Goal: Task Accomplishment & Management: Manage account settings

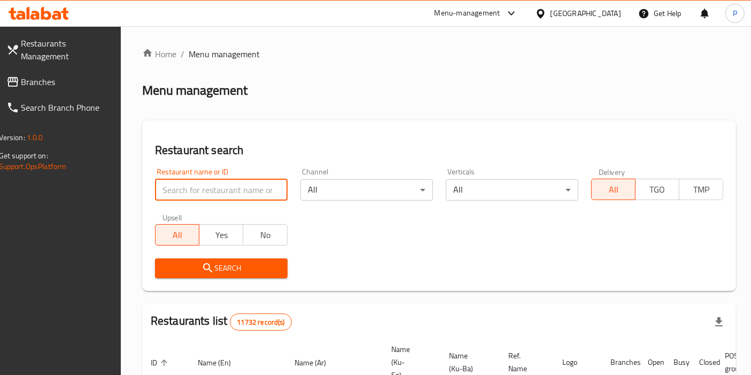
click at [207, 189] on input "search" at bounding box center [221, 189] width 133 height 21
type input "malta restaurant"
click button "Search" at bounding box center [221, 268] width 133 height 20
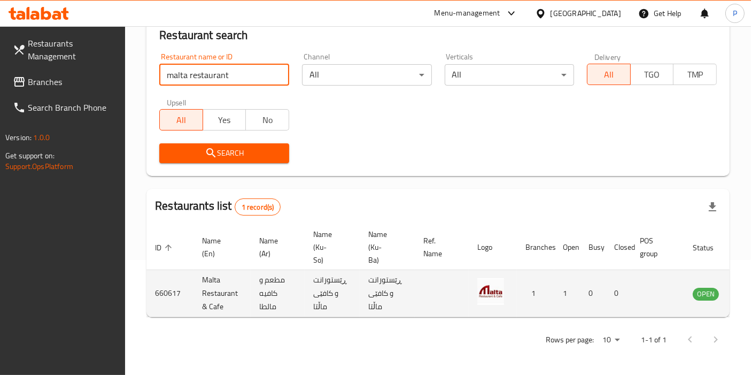
scroll to position [0, 44]
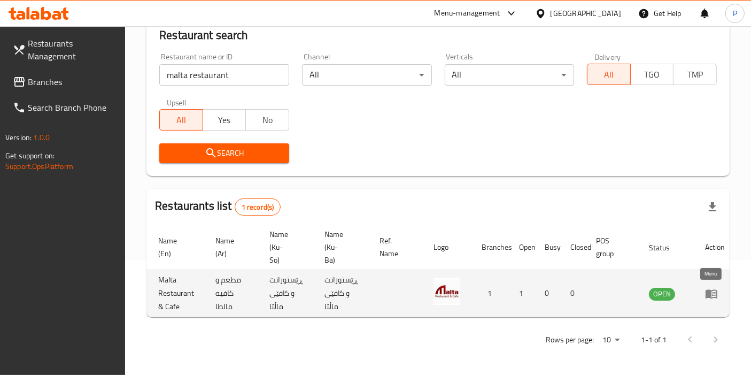
click at [712, 292] on icon "enhanced table" at bounding box center [714, 294] width 4 height 4
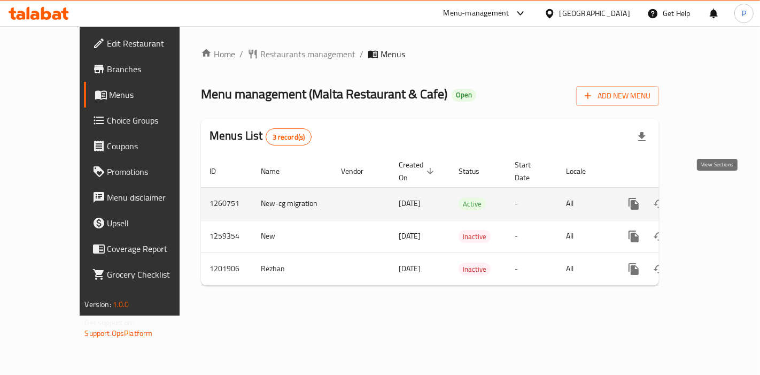
click at [716, 197] on icon "enhanced table" at bounding box center [710, 203] width 13 height 13
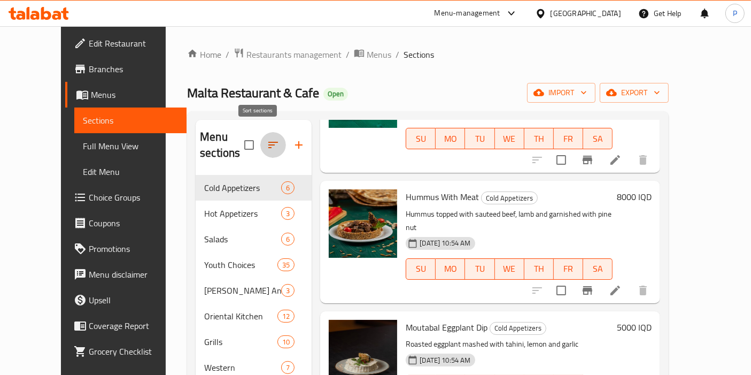
click at [268, 142] on icon "button" at bounding box center [273, 145] width 10 height 6
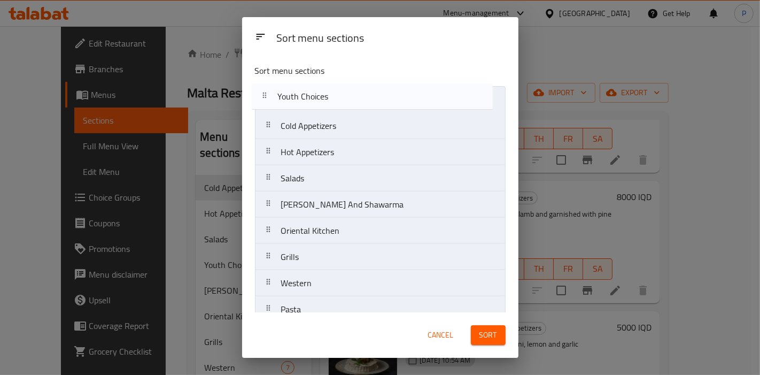
drag, startPoint x: 270, startPoint y: 126, endPoint x: 266, endPoint y: 97, distance: 29.6
click at [266, 97] on nav "Cold Appetizers Hot Appetizers Salads Youth Choices Gus And Shawarma Oriental K…" at bounding box center [380, 348] width 251 height 525
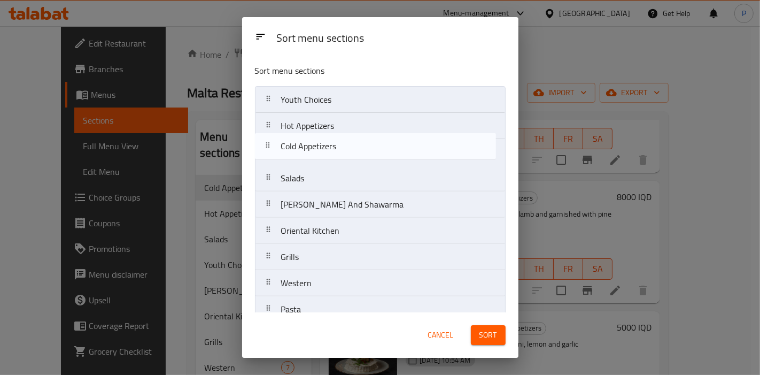
drag, startPoint x: 270, startPoint y: 130, endPoint x: 270, endPoint y: 156, distance: 25.7
click at [270, 156] on nav "Youth Choices Cold Appetizers Hot Appetizers Salads Gus And Shawarma Oriental K…" at bounding box center [380, 348] width 251 height 525
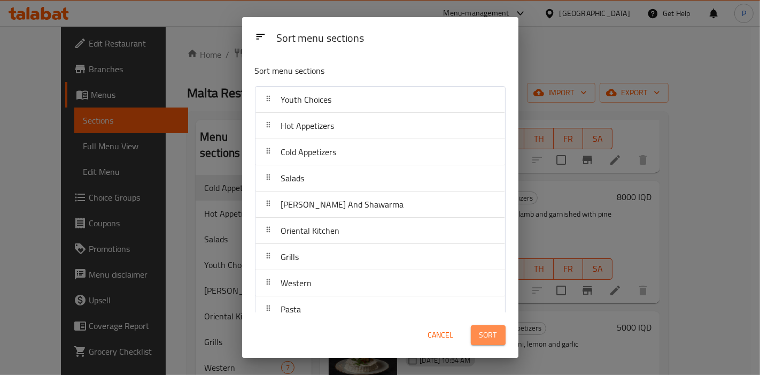
click at [489, 332] on span "Sort" at bounding box center [488, 334] width 18 height 13
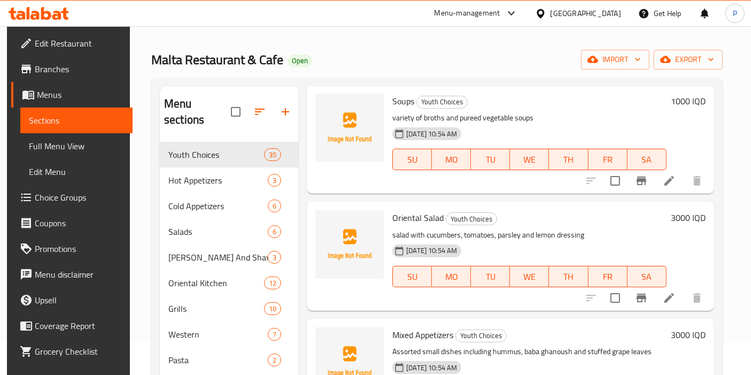
scroll to position [32, 0]
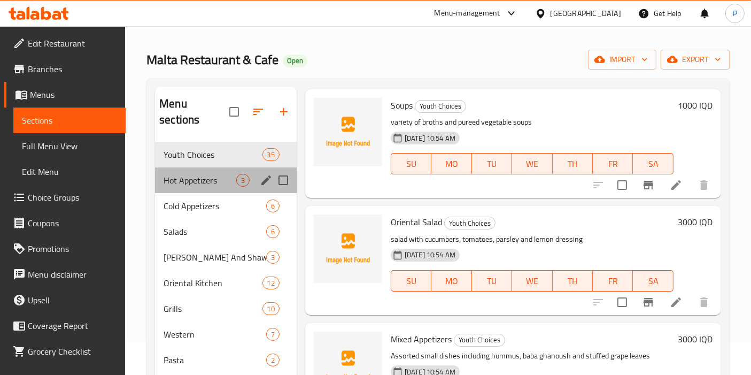
click at [179, 173] on div "Hot Appetizers 3" at bounding box center [226, 180] width 142 height 26
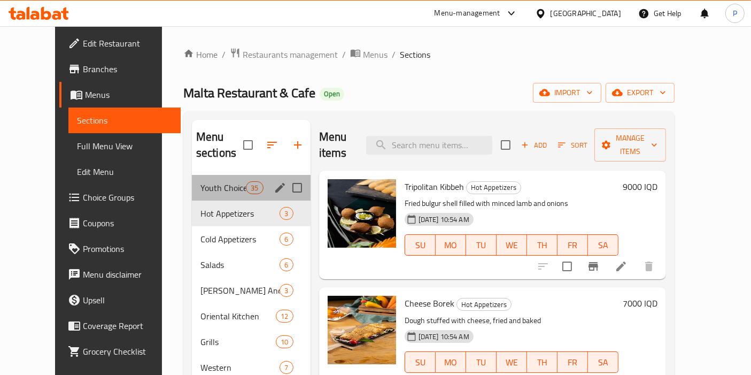
click at [203, 175] on div "Youth Choices 35" at bounding box center [251, 188] width 119 height 26
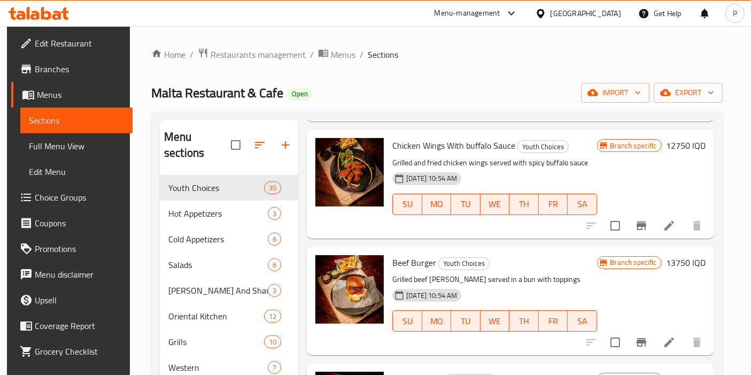
scroll to position [808, 0]
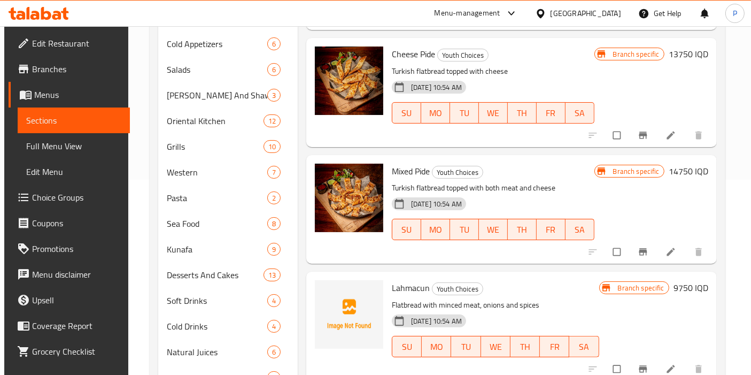
scroll to position [216, 0]
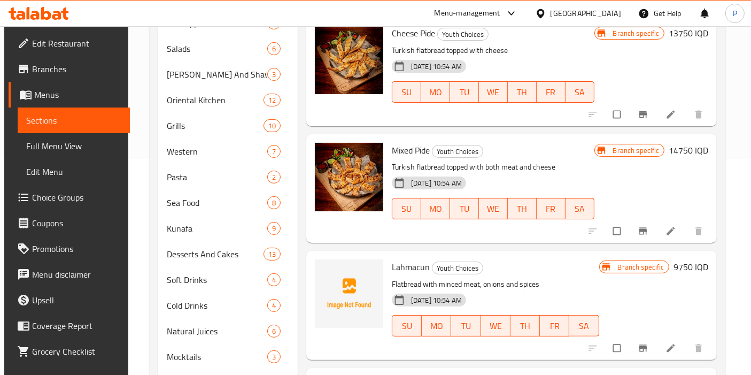
click at [402, 259] on span "Lahmacun" at bounding box center [411, 267] width 38 height 16
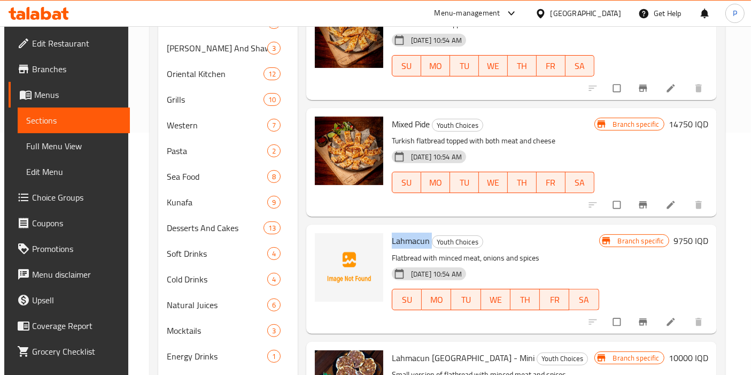
scroll to position [330, 0]
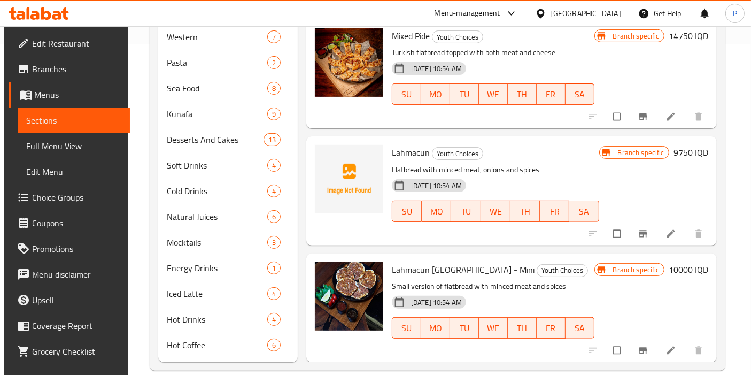
click at [394, 215] on div "Lahmacun Youth Choices Flatbread with minced meat, onions and spices 09-10-2024…" at bounding box center [496, 191] width 216 height 100
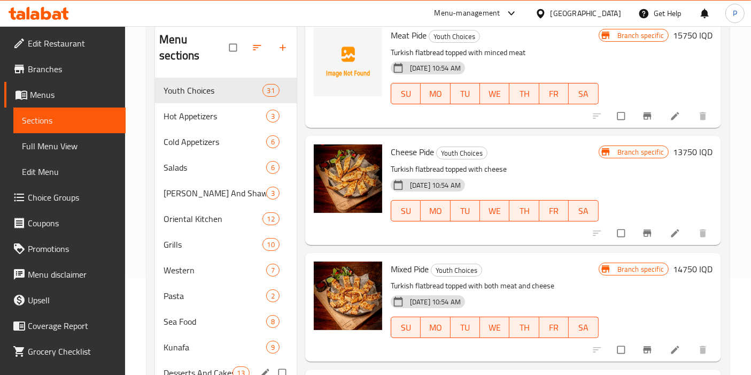
scroll to position [94, 0]
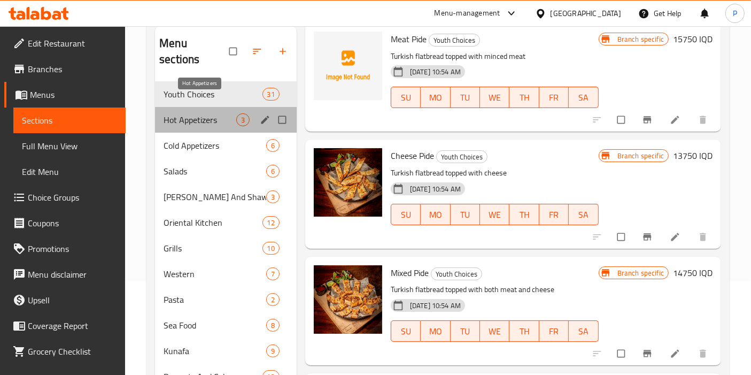
click at [214, 113] on span "Hot Appetizers" at bounding box center [200, 119] width 73 height 13
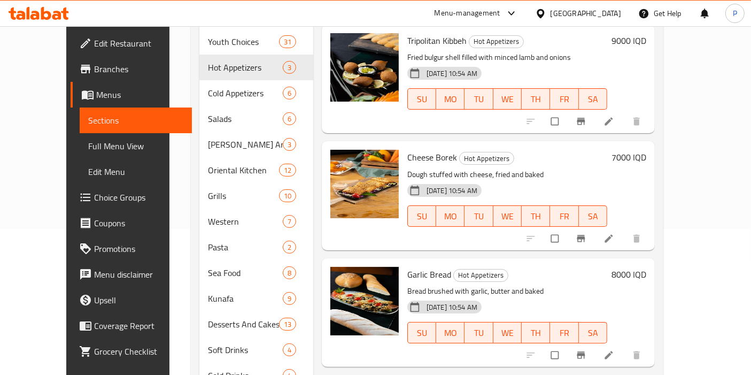
scroll to position [137, 0]
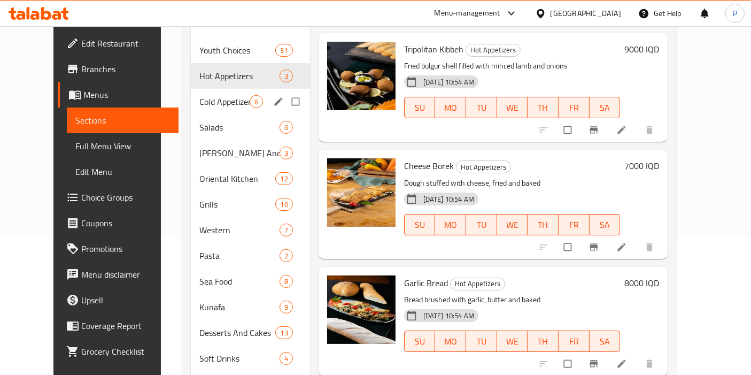
click at [191, 96] on div "Cold Appetizers 6" at bounding box center [250, 102] width 119 height 26
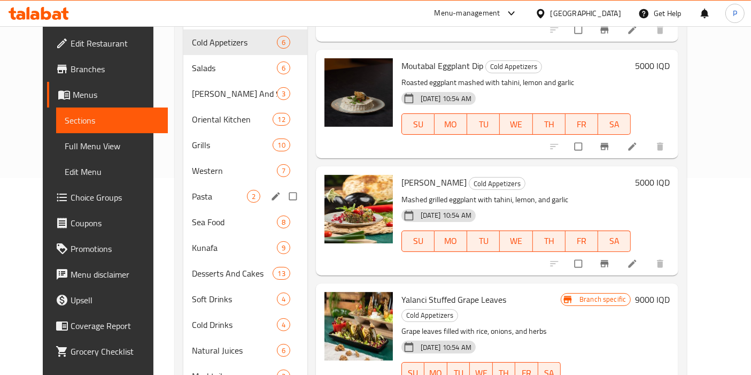
scroll to position [196, 0]
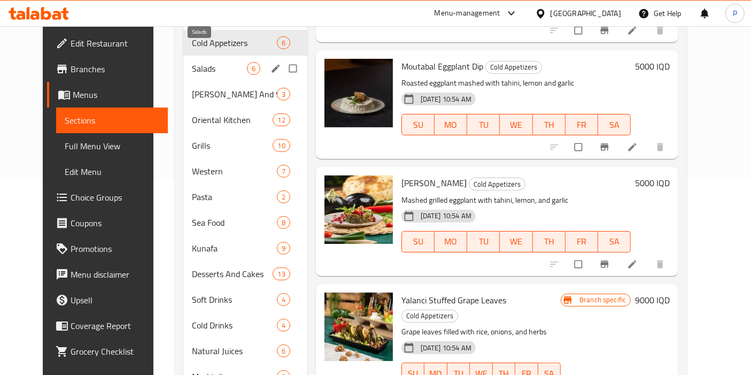
click at [192, 62] on span "Salads" at bounding box center [219, 68] width 55 height 13
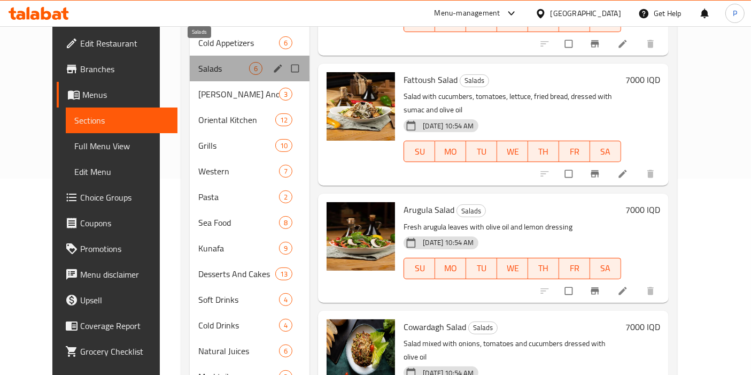
click at [198, 62] on span "Salads" at bounding box center [223, 68] width 51 height 13
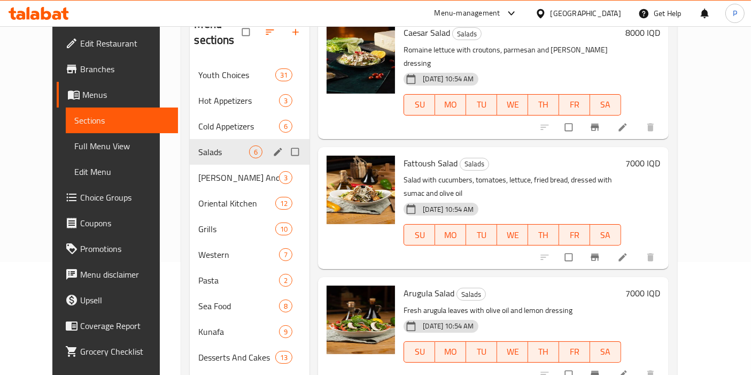
scroll to position [111, 0]
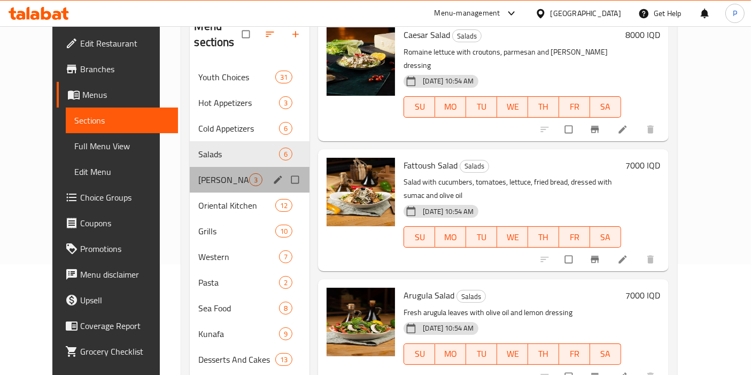
click at [193, 173] on div "[PERSON_NAME] And Shawarma 3" at bounding box center [250, 180] width 120 height 26
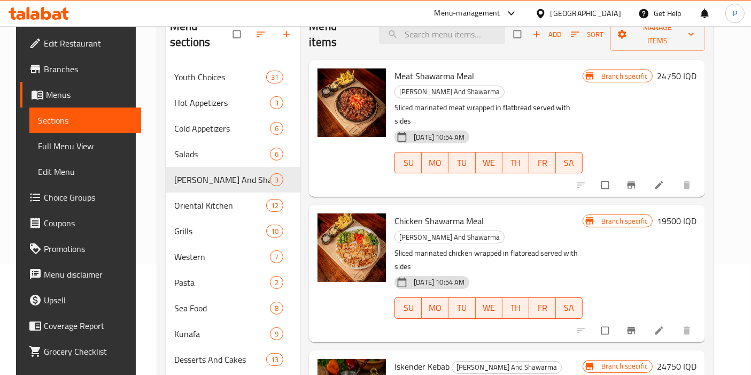
scroll to position [109, 0]
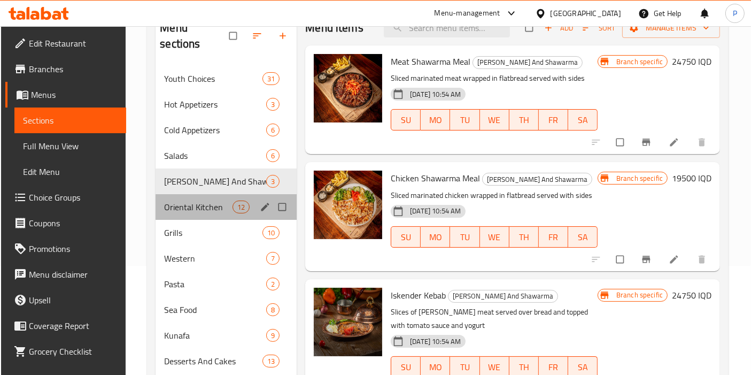
click at [200, 198] on div "Oriental Kitchen 12" at bounding box center [226, 207] width 141 height 26
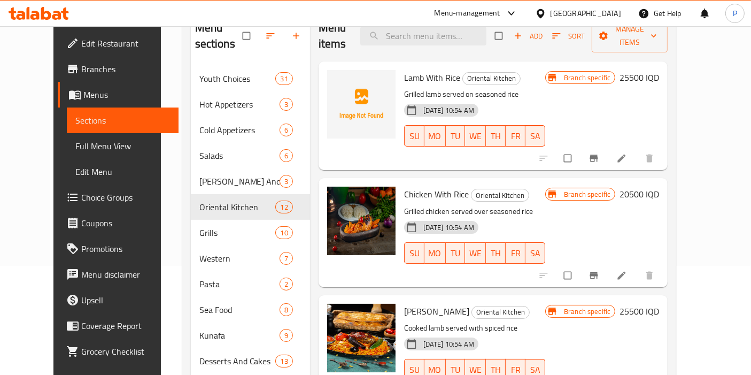
click at [407, 69] on span "Lamb With Rice" at bounding box center [432, 77] width 56 height 16
copy h6 "Lamb With Rice"
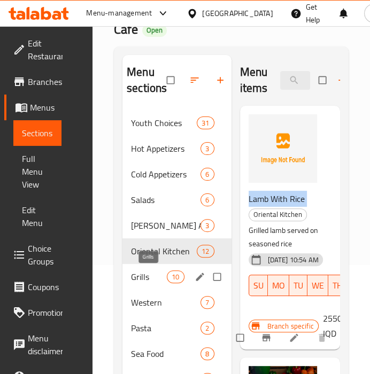
click at [143, 272] on span "Grills" at bounding box center [149, 276] width 36 height 13
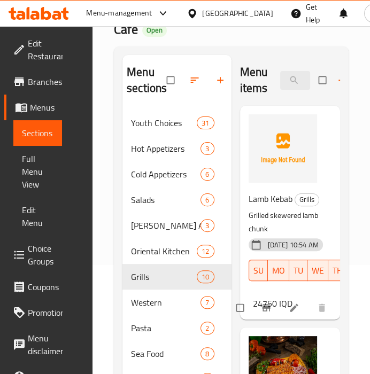
click at [274, 199] on span "Lamb Kebab" at bounding box center [271, 199] width 44 height 16
copy h6 "Lamb Kebab"
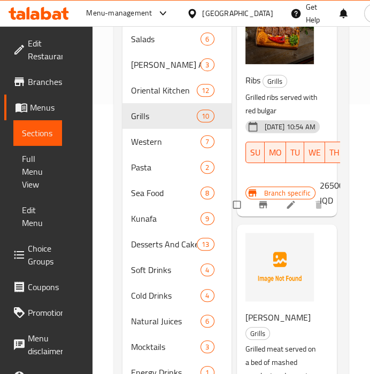
scroll to position [392, 0]
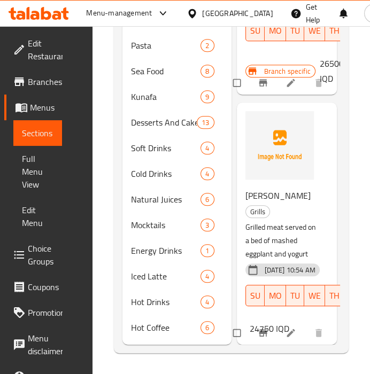
click at [257, 200] on span "[PERSON_NAME]" at bounding box center [277, 196] width 65 height 16
copy h6 "[PERSON_NAME]"
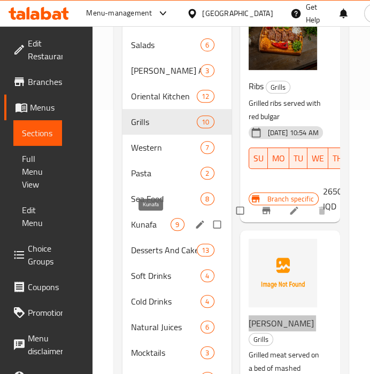
scroll to position [264, 0]
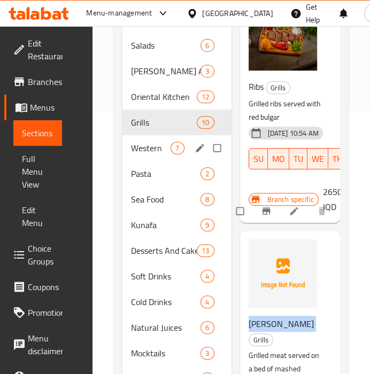
click at [139, 145] on span "Western" at bounding box center [151, 148] width 40 height 13
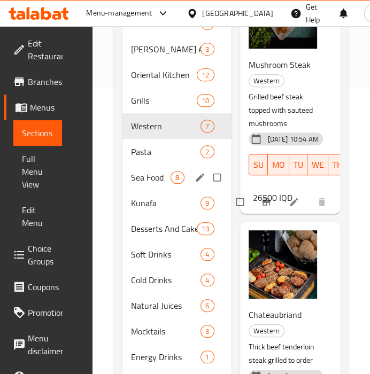
scroll to position [282, 0]
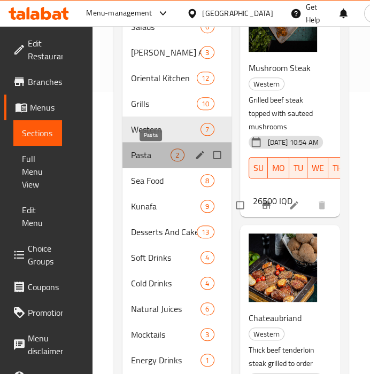
click at [138, 157] on span "Pasta" at bounding box center [151, 155] width 40 height 13
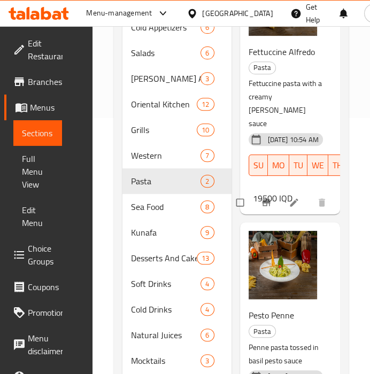
scroll to position [261, 0]
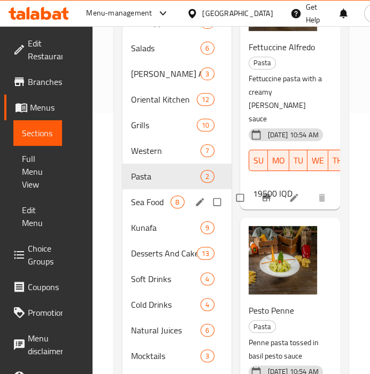
click at [156, 208] on div "Sea Food 8" at bounding box center [176, 202] width 109 height 26
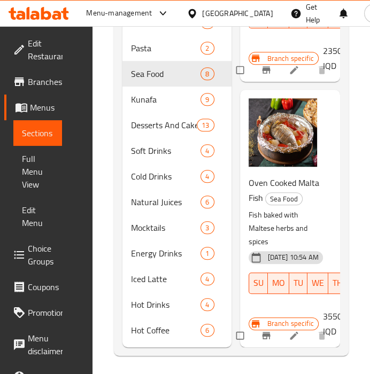
scroll to position [392, 0]
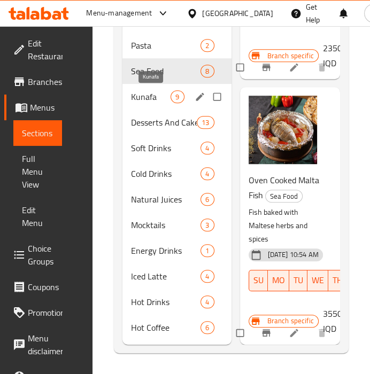
click at [145, 92] on span "Kunafa" at bounding box center [151, 96] width 40 height 13
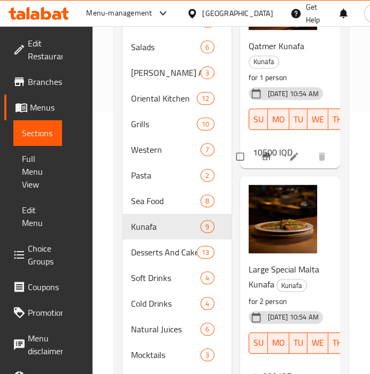
scroll to position [261, 0]
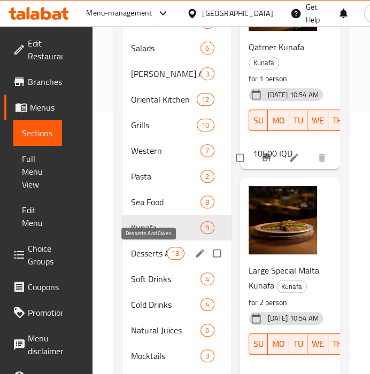
click at [146, 248] on span "Desserts And Cakes" at bounding box center [149, 253] width 36 height 13
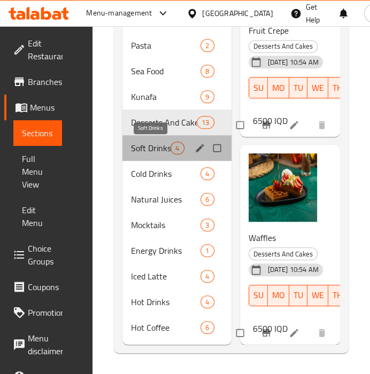
click at [151, 148] on span "Soft Drinks" at bounding box center [151, 148] width 40 height 13
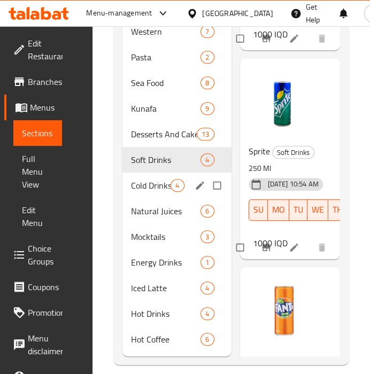
click at [136, 191] on span "Cold Drinks" at bounding box center [151, 185] width 40 height 13
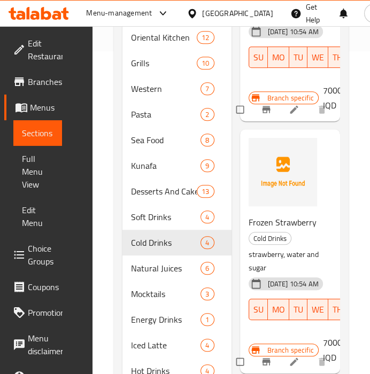
click at [262, 220] on span "Frozen Strawberry" at bounding box center [283, 222] width 68 height 16
copy h6 "Frozen Strawberry"
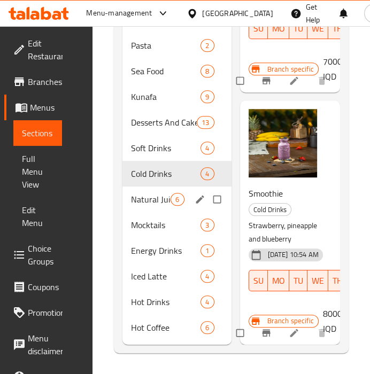
click at [153, 195] on span "Natural Juices" at bounding box center [151, 199] width 40 height 13
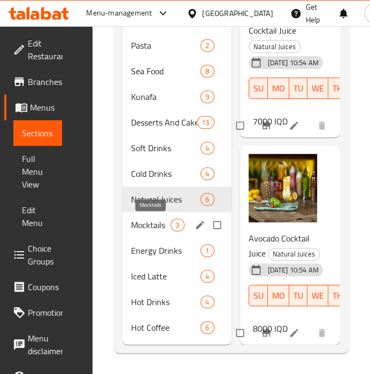
click at [150, 227] on span "Mocktails" at bounding box center [151, 225] width 40 height 13
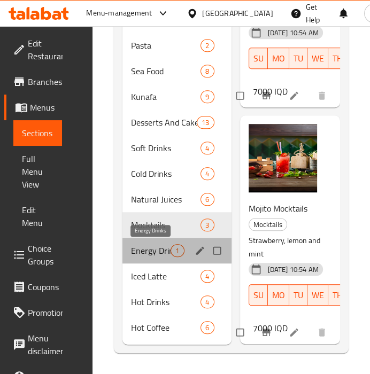
click at [145, 250] on span "Energy Drinks" at bounding box center [151, 250] width 40 height 13
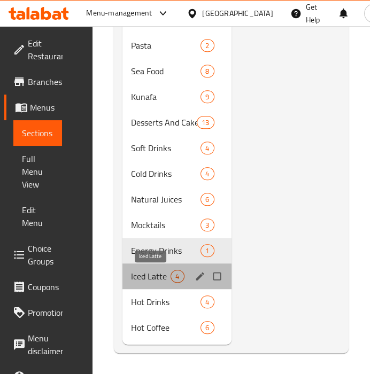
click at [154, 282] on span "Iced Latte" at bounding box center [151, 276] width 40 height 13
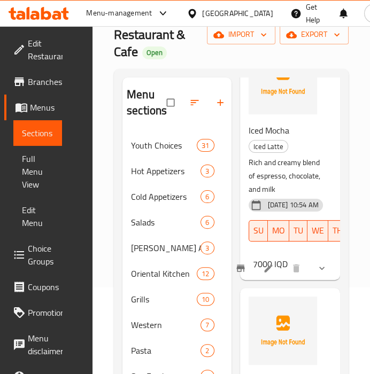
click at [270, 126] on span "Iced Mocha" at bounding box center [269, 130] width 41 height 16
copy h6 "Iced Mocha"
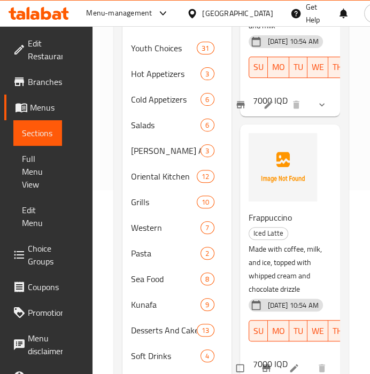
click at [266, 215] on span "Frappuccino" at bounding box center [270, 218] width 43 height 16
copy h6 "Frappuccino"
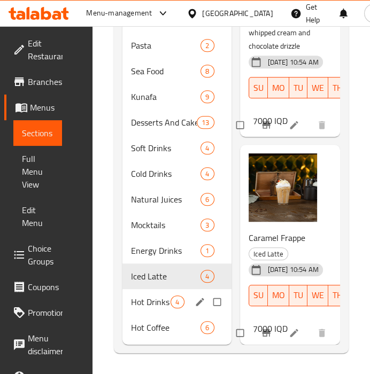
click at [152, 301] on span "Hot Drinks" at bounding box center [151, 302] width 40 height 13
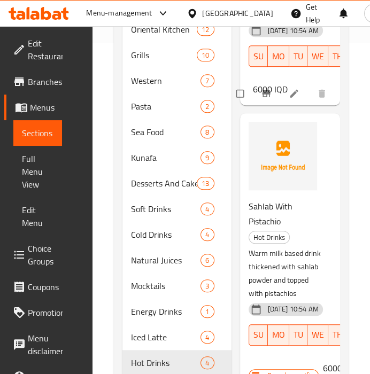
click at [262, 219] on span "Sahlab With Pistachio" at bounding box center [271, 213] width 44 height 31
copy h6 "Sahlab With Pistachio"
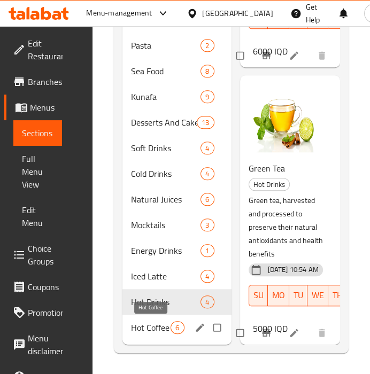
click at [163, 329] on span "Hot Coffee" at bounding box center [151, 327] width 40 height 13
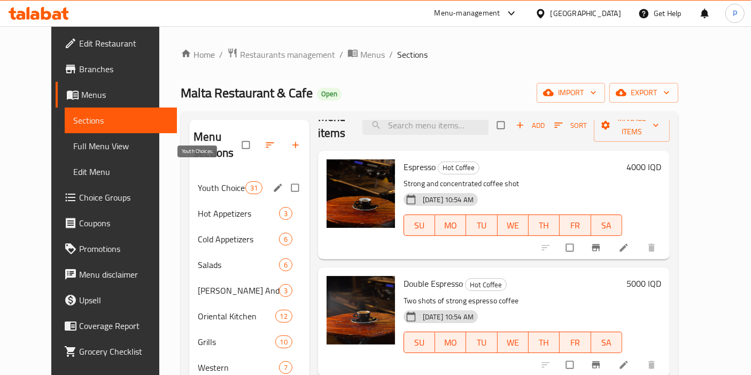
click at [198, 181] on span "Youth Choices" at bounding box center [221, 187] width 47 height 13
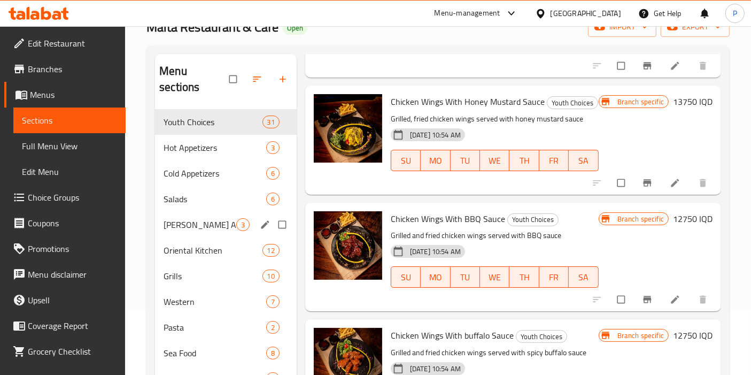
scroll to position [103, 0]
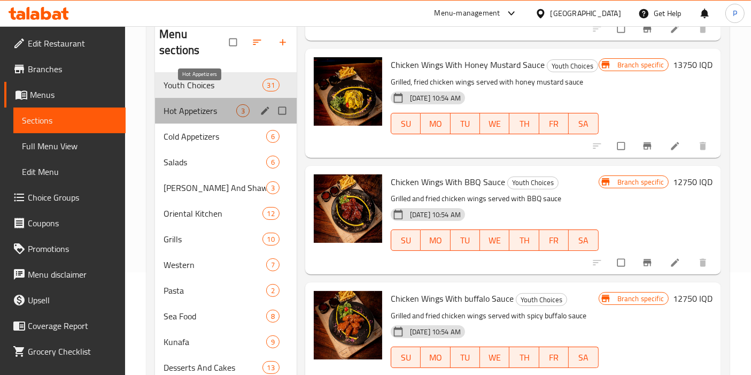
click at [214, 104] on span "Hot Appetizers" at bounding box center [200, 110] width 73 height 13
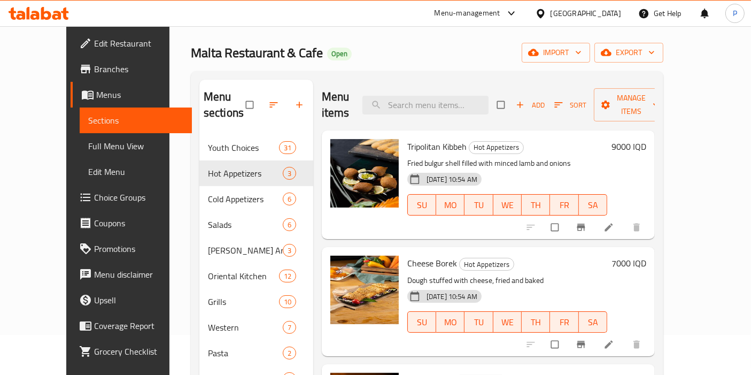
scroll to position [35, 0]
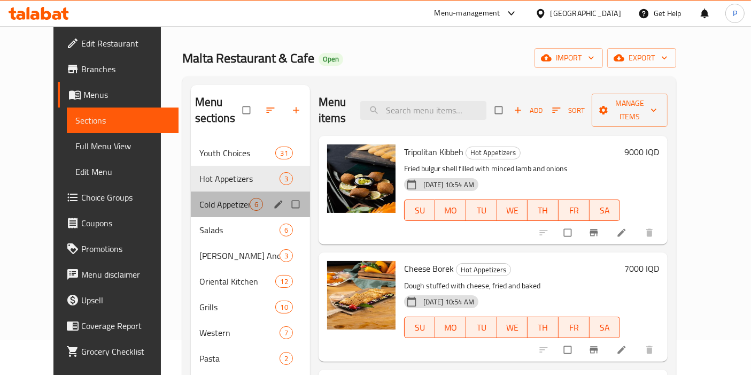
click at [215, 191] on div "Cold Appetizers 6" at bounding box center [250, 204] width 119 height 26
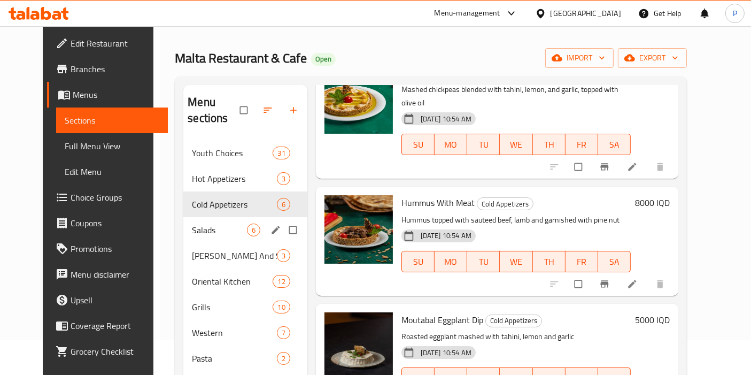
scroll to position [92, 0]
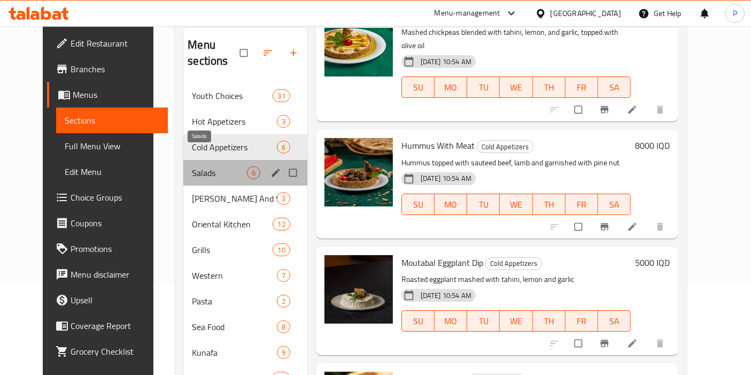
click at [206, 166] on span "Salads" at bounding box center [219, 172] width 55 height 13
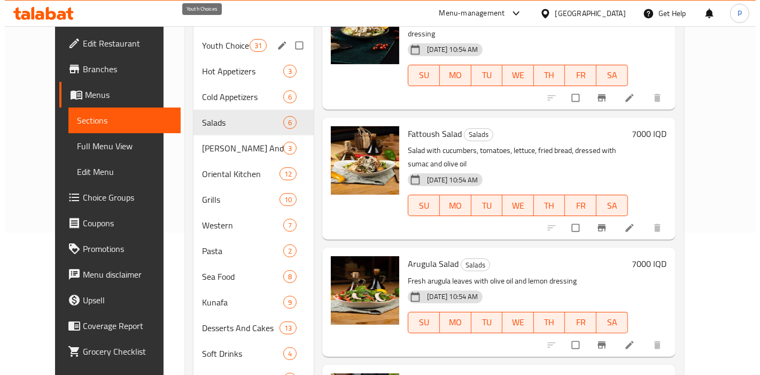
scroll to position [48, 0]
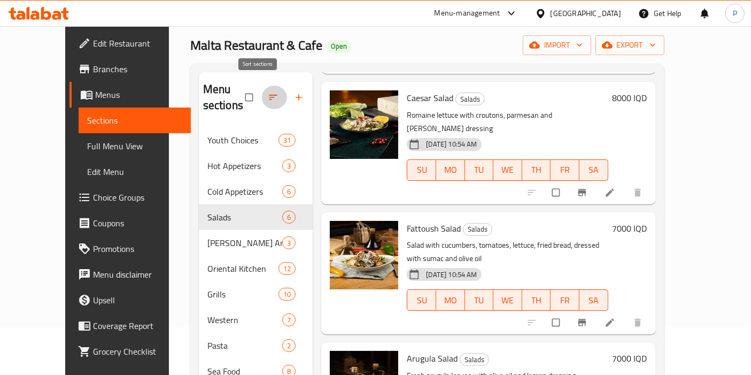
click at [268, 94] on icon "button" at bounding box center [273, 97] width 11 height 11
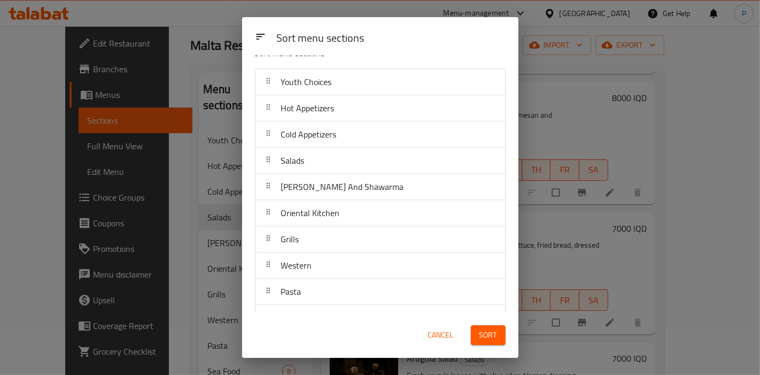
scroll to position [17, 0]
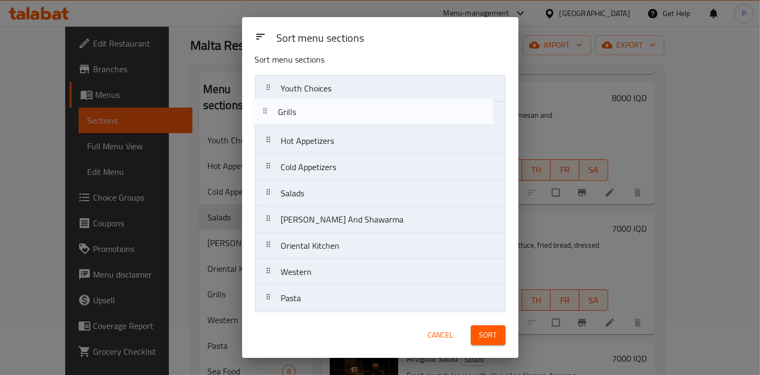
drag, startPoint x: 267, startPoint y: 238, endPoint x: 266, endPoint y: 106, distance: 132.0
click at [266, 106] on nav "Youth Choices Hot Appetizers Cold Appetizers Salads Gus And Shawarma Oriental K…" at bounding box center [380, 337] width 251 height 525
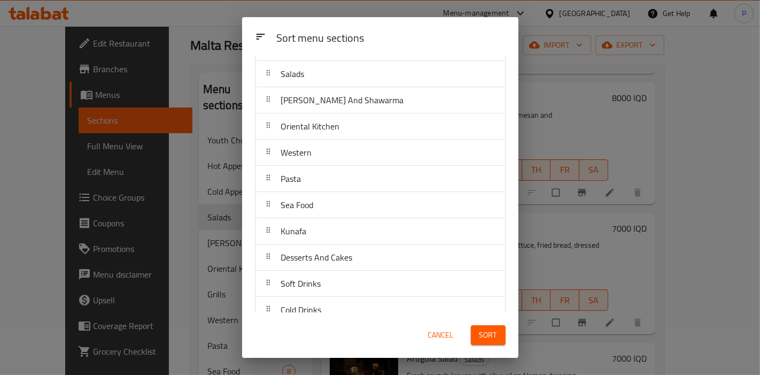
scroll to position [104, 0]
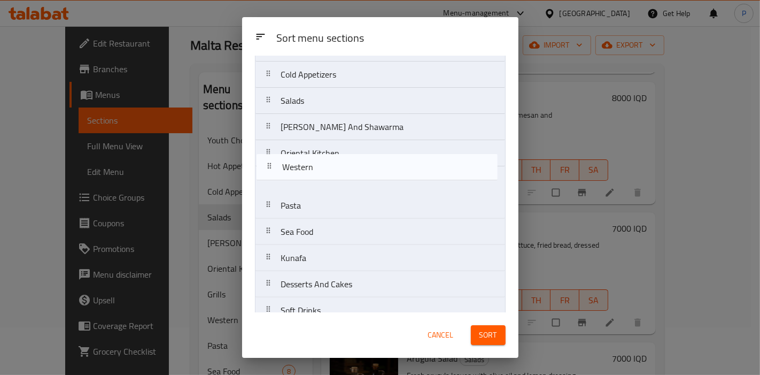
drag, startPoint x: 266, startPoint y: 180, endPoint x: 268, endPoint y: 172, distance: 8.2
click at [268, 172] on nav "Youth Choices Grills Hot Appetizers Cold Appetizers Salads Gus And Shawarma Ori…" at bounding box center [380, 244] width 251 height 525
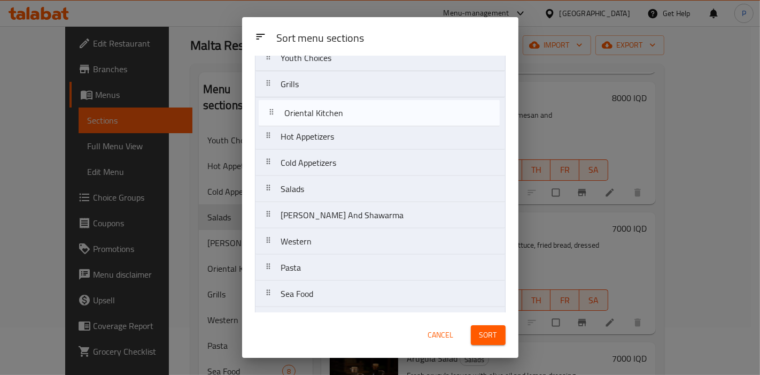
drag, startPoint x: 266, startPoint y: 152, endPoint x: 270, endPoint y: 110, distance: 42.4
click at [270, 110] on nav "Youth Choices Grills Hot Appetizers Cold Appetizers Salads Gus And Shawarma Ori…" at bounding box center [380, 306] width 251 height 525
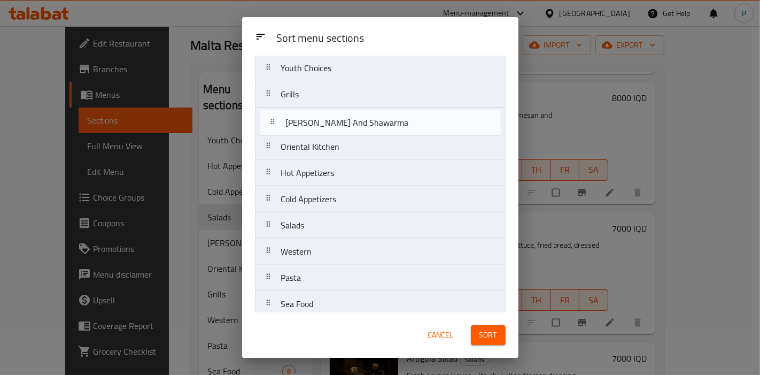
scroll to position [30, 0]
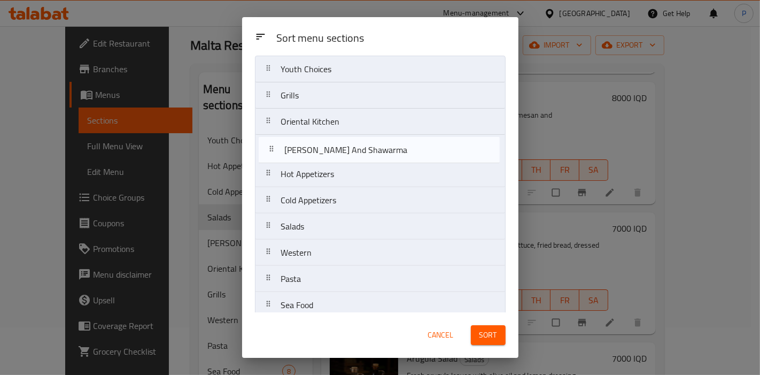
drag, startPoint x: 268, startPoint y: 214, endPoint x: 271, endPoint y: 143, distance: 71.1
click at [271, 143] on nav "Youth Choices Grills Oriental Kitchen Hot Appetizers Cold Appetizers Salads Gus…" at bounding box center [380, 318] width 251 height 525
drag, startPoint x: 268, startPoint y: 248, endPoint x: 267, endPoint y: 133, distance: 114.9
click at [267, 133] on nav "Youth Choices Grills Oriental Kitchen Gus And Shawarma Hot Appetizers Cold Appe…" at bounding box center [380, 318] width 251 height 525
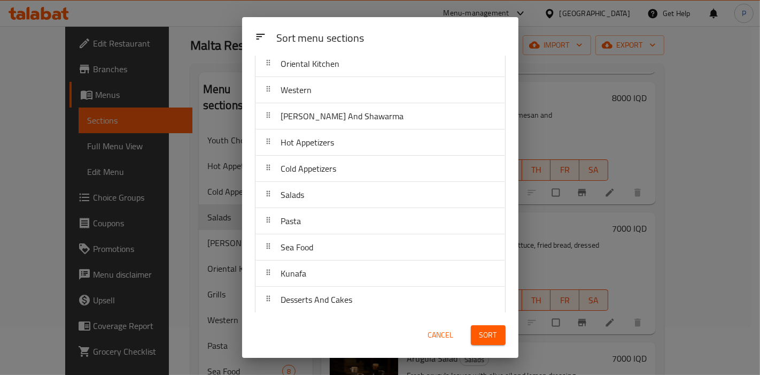
scroll to position [89, 0]
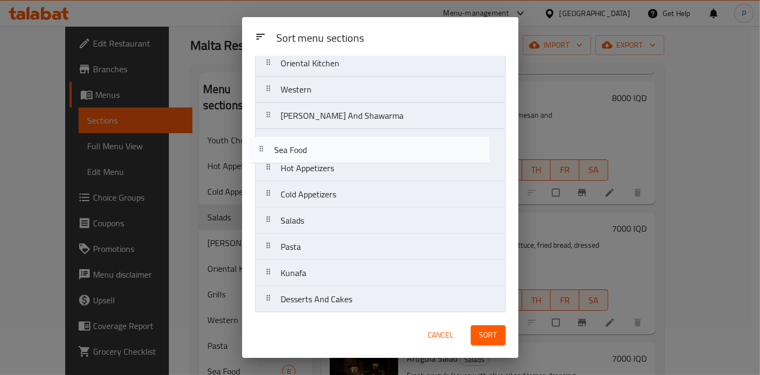
drag, startPoint x: 267, startPoint y: 244, endPoint x: 262, endPoint y: 144, distance: 100.1
click at [262, 144] on nav "Youth Choices Grills Oriental Kitchen Western Gus And Shawarma Hot Appetizers C…" at bounding box center [380, 259] width 251 height 525
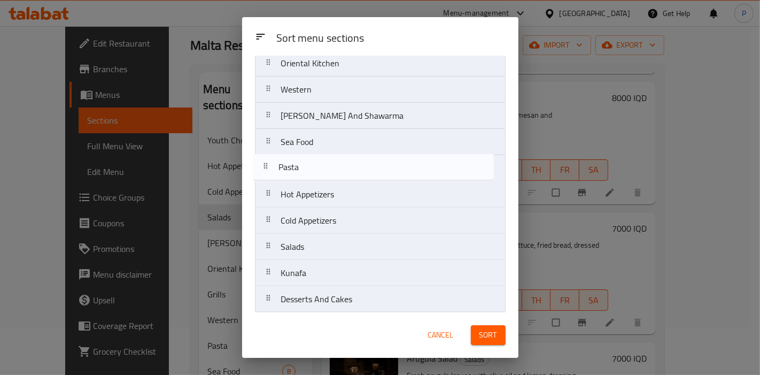
drag, startPoint x: 266, startPoint y: 227, endPoint x: 265, endPoint y: 171, distance: 56.1
click at [265, 171] on nav "Youth Choices Grills Oriental Kitchen Western Gus And Shawarma Sea Food Hot App…" at bounding box center [380, 259] width 251 height 525
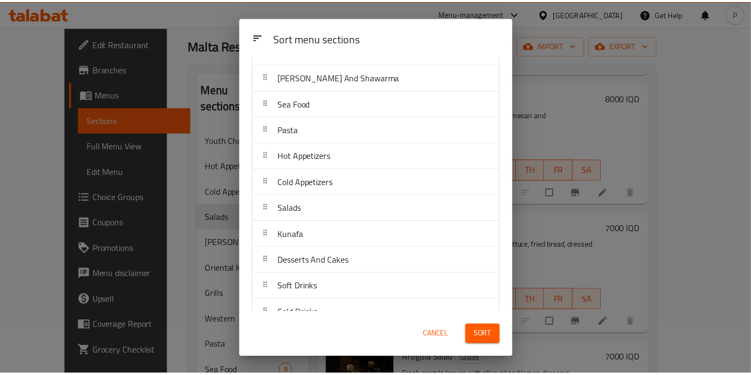
scroll to position [130, 0]
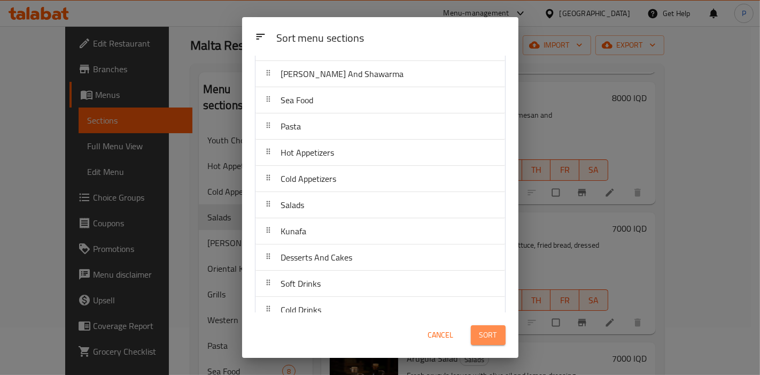
click at [492, 332] on span "Sort" at bounding box center [488, 334] width 18 height 13
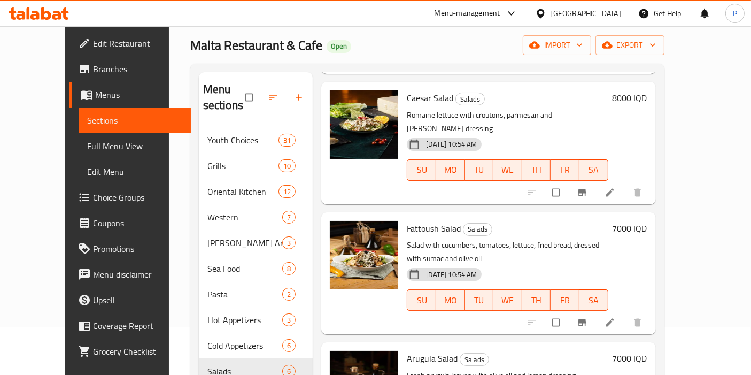
scroll to position [0, 0]
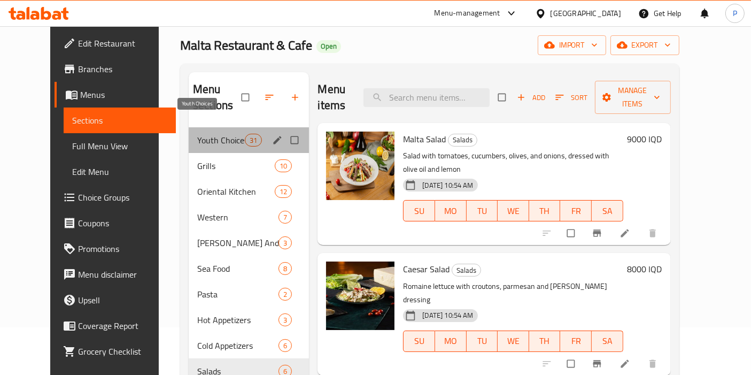
click at [197, 134] on span "Youth Choices" at bounding box center [221, 140] width 48 height 13
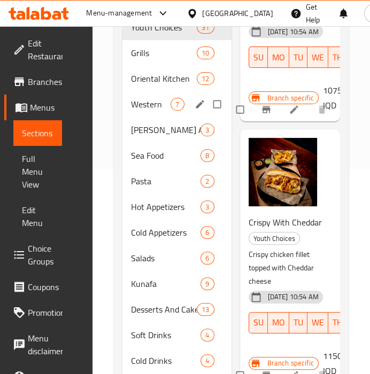
scroll to position [82, 0]
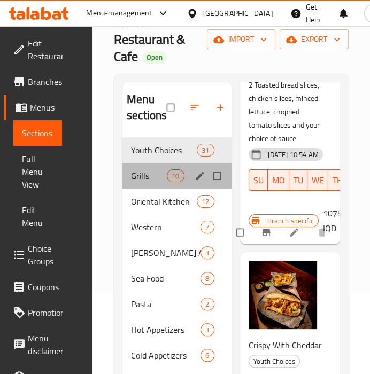
click at [161, 166] on div "Grills 10" at bounding box center [176, 176] width 109 height 26
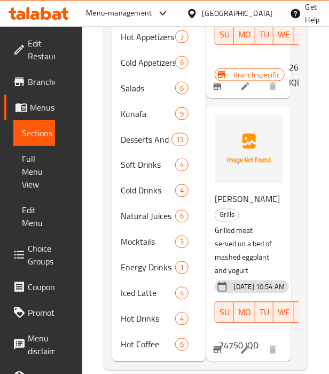
scroll to position [2037, 7]
click at [250, 192] on h6 "Ali Nazik Grills" at bounding box center [244, 207] width 59 height 30
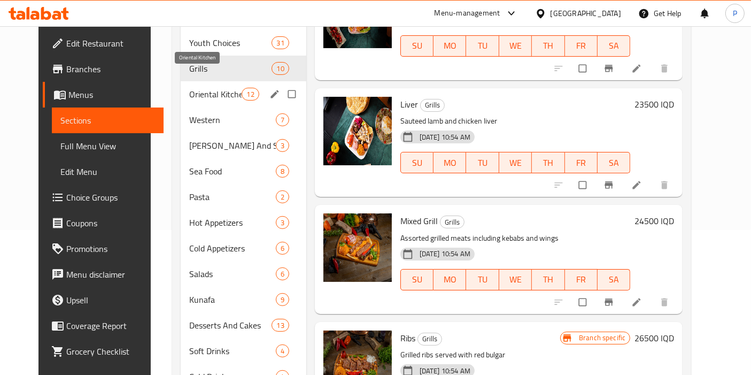
scroll to position [65, 0]
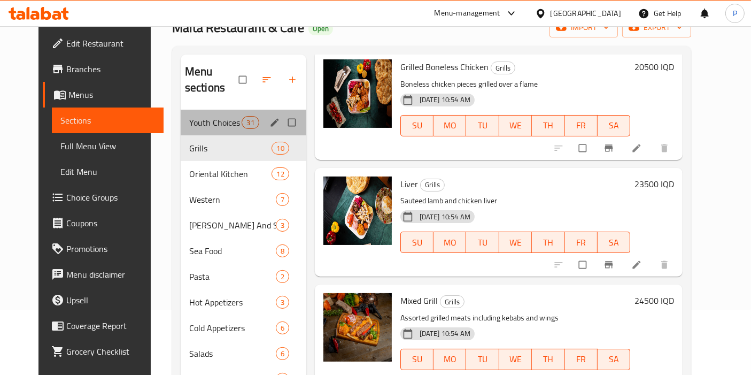
click at [181, 113] on div "Youth Choices 31" at bounding box center [244, 123] width 126 height 26
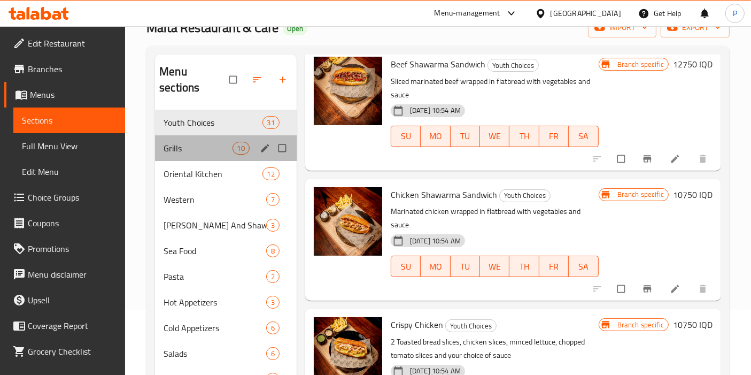
click at [191, 135] on div "Grills 10" at bounding box center [226, 148] width 142 height 26
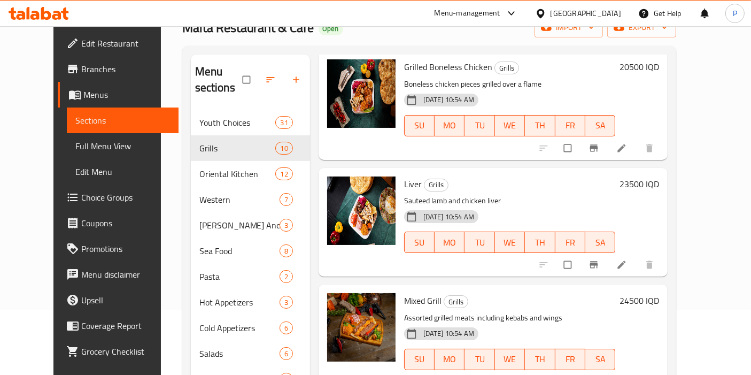
scroll to position [330, 0]
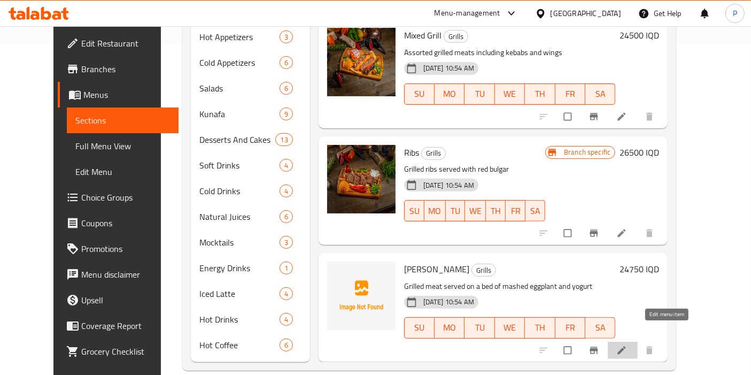
click at [627, 345] on icon at bounding box center [621, 350] width 11 height 11
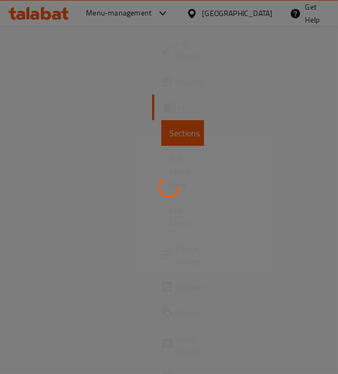
click at [210, 170] on div at bounding box center [169, 187] width 338 height 374
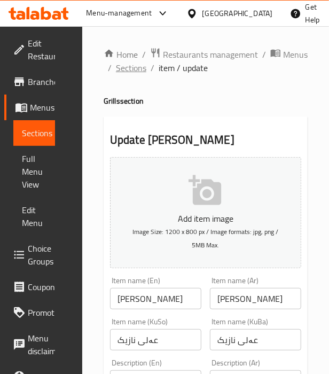
click at [131, 71] on span "Sections" at bounding box center [131, 67] width 30 height 13
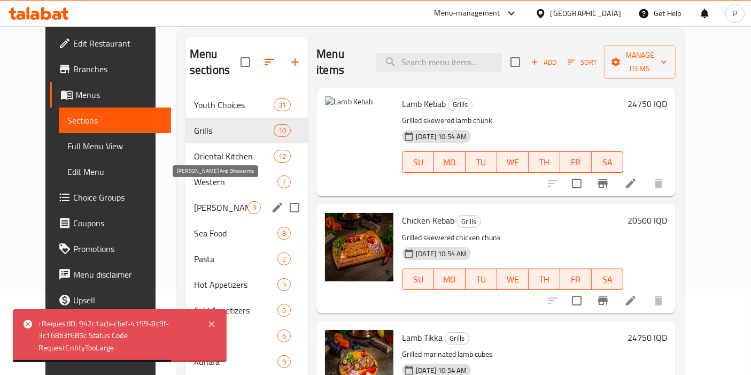
scroll to position [83, 0]
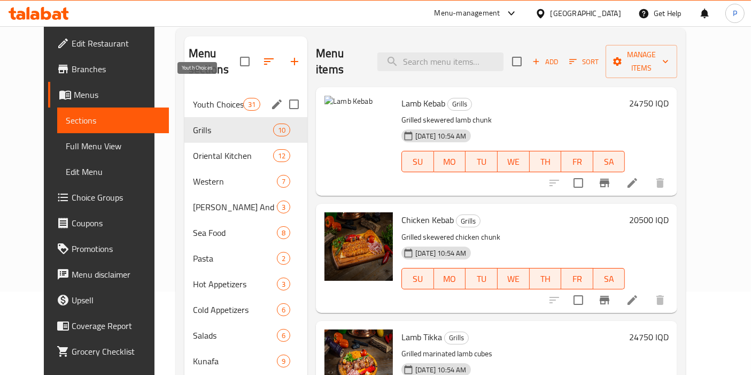
click at [204, 98] on span "Youth Choices" at bounding box center [218, 104] width 50 height 13
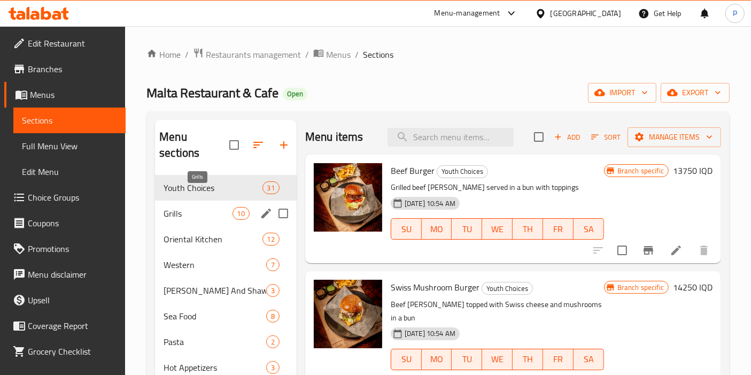
drag, startPoint x: 213, startPoint y: 199, endPoint x: 222, endPoint y: 199, distance: 9.6
click at [212, 207] on span "Grills" at bounding box center [198, 213] width 68 height 13
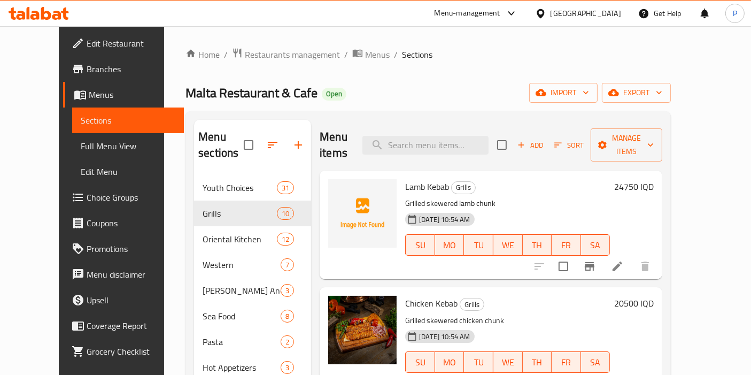
scroll to position [73, 0]
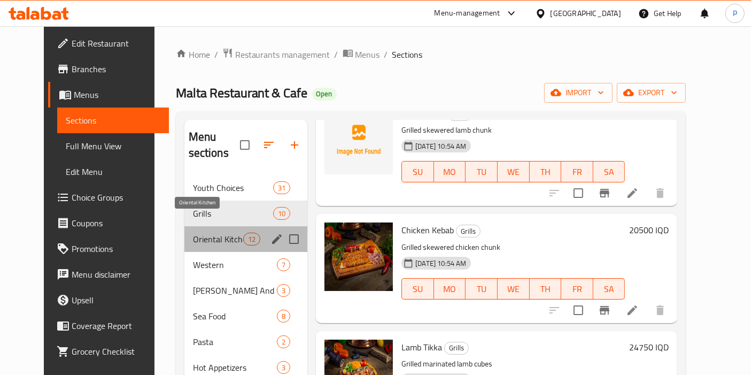
click at [193, 233] on span "Oriental Kitchen" at bounding box center [218, 239] width 50 height 13
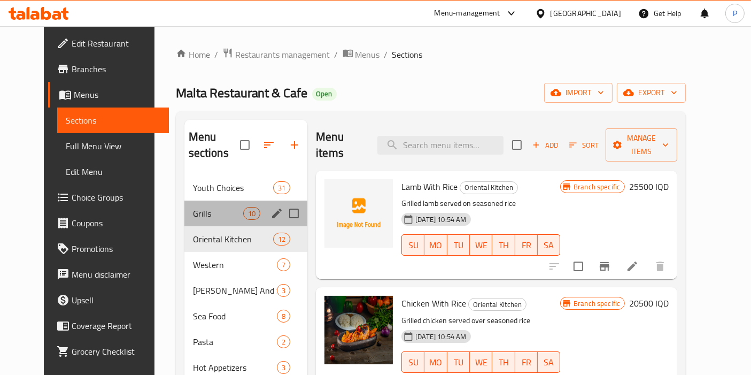
click at [184, 204] on div "Grills 10" at bounding box center [245, 213] width 123 height 26
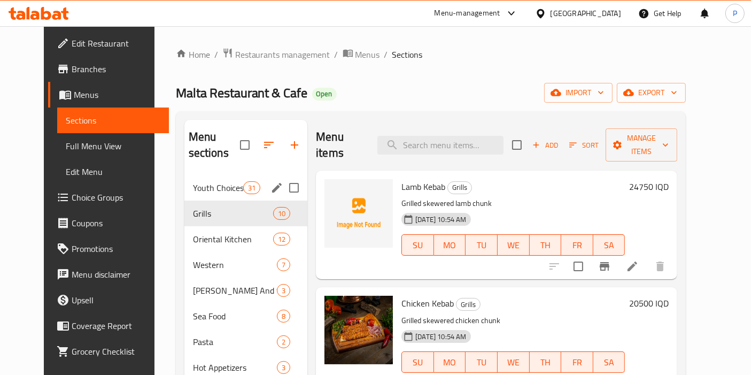
click at [193, 181] on span "Youth Choices" at bounding box center [218, 187] width 50 height 13
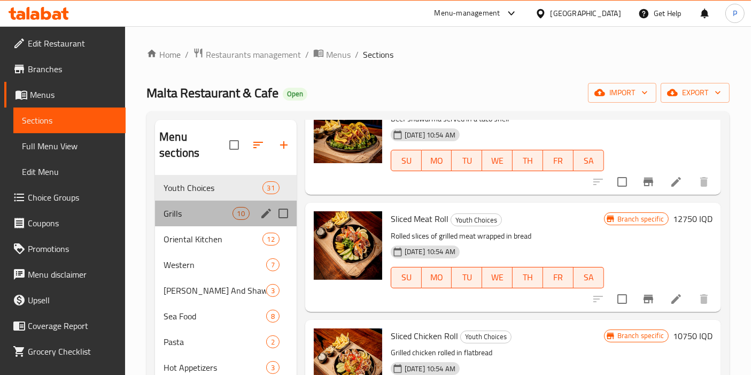
click at [189, 207] on span "Grills" at bounding box center [198, 213] width 68 height 13
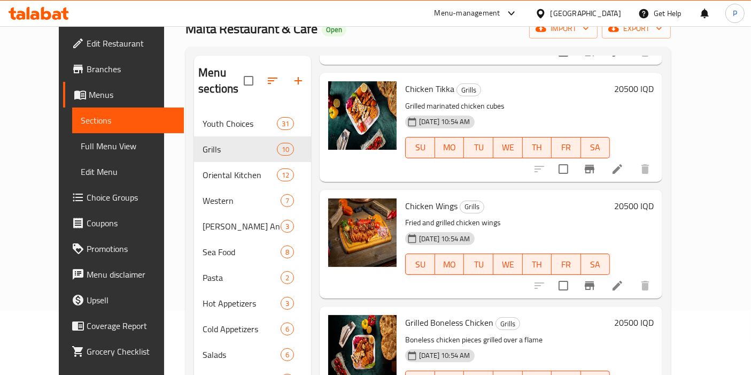
scroll to position [369, 0]
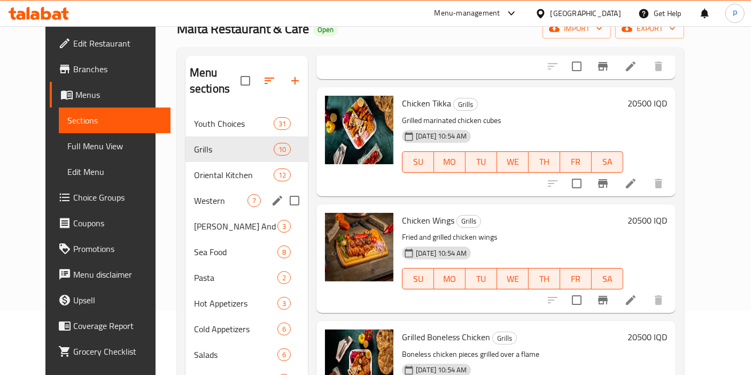
click at [214, 167] on div "Oriental Kitchen 12" at bounding box center [246, 175] width 122 height 26
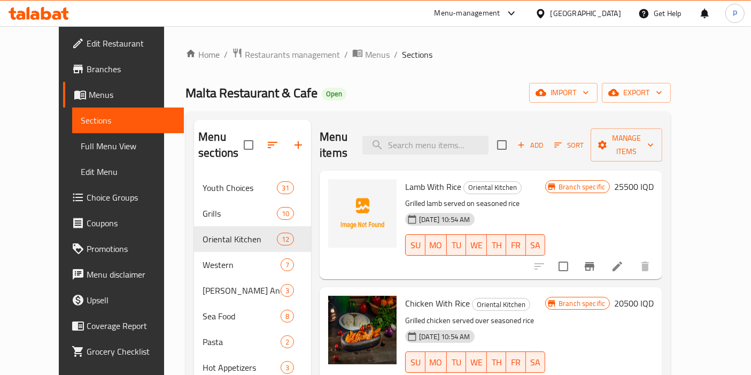
click at [164, 246] on div "Home / Restaurants management / Menus / Sections Malta Restaurant & Cafe Open i…" at bounding box center [428, 374] width 528 height 696
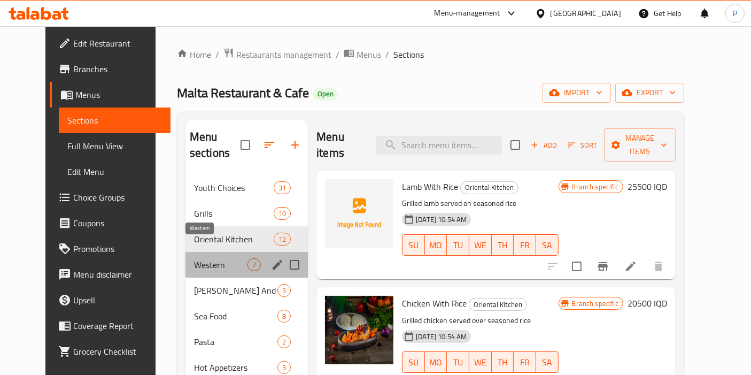
click at [195, 258] on span "Western" at bounding box center [220, 264] width 53 height 13
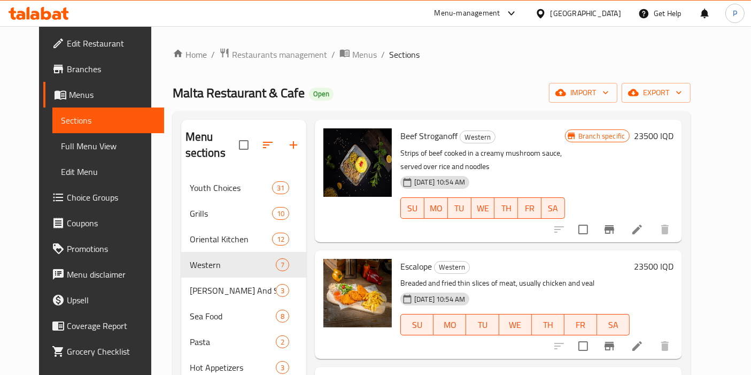
scroll to position [173, 0]
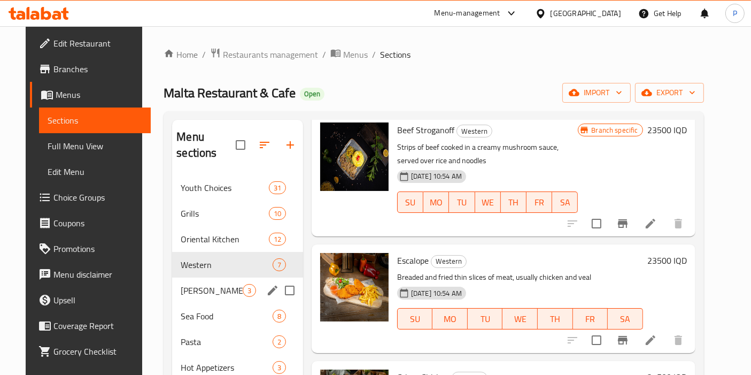
click at [203, 277] on div "[PERSON_NAME] And Shawarma 3" at bounding box center [237, 290] width 131 height 26
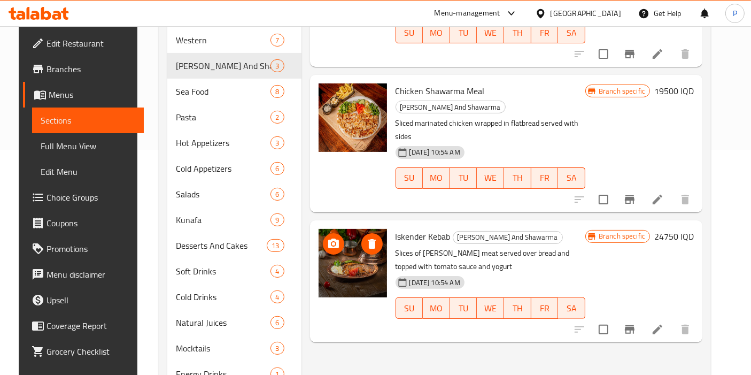
scroll to position [91, 0]
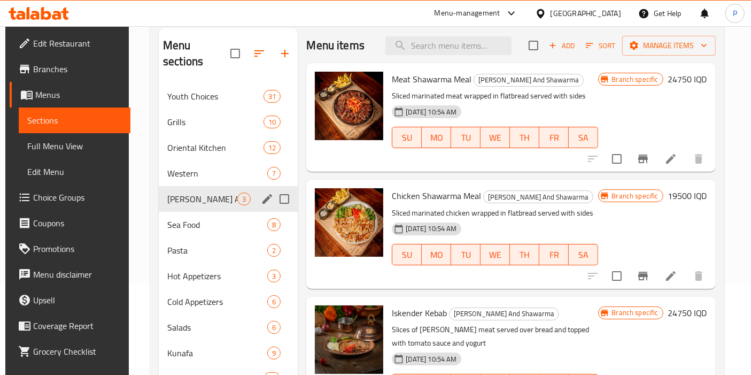
click at [186, 189] on div "[PERSON_NAME] And Shawarma 3" at bounding box center [228, 199] width 139 height 26
click at [196, 218] on span "Sea Food" at bounding box center [217, 224] width 100 height 13
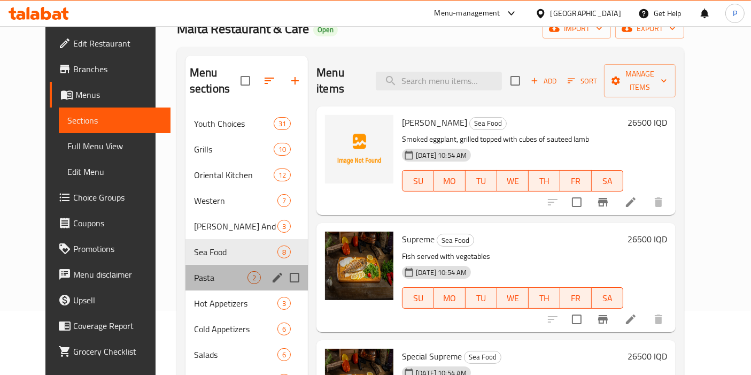
click at [195, 271] on div "Pasta 2" at bounding box center [246, 278] width 122 height 26
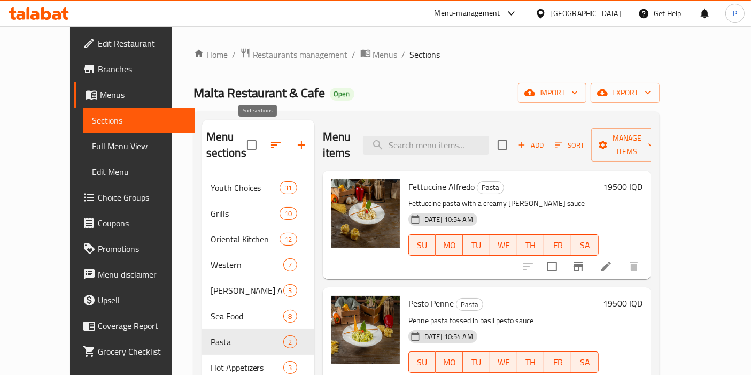
click at [269, 138] on icon "button" at bounding box center [275, 144] width 13 height 13
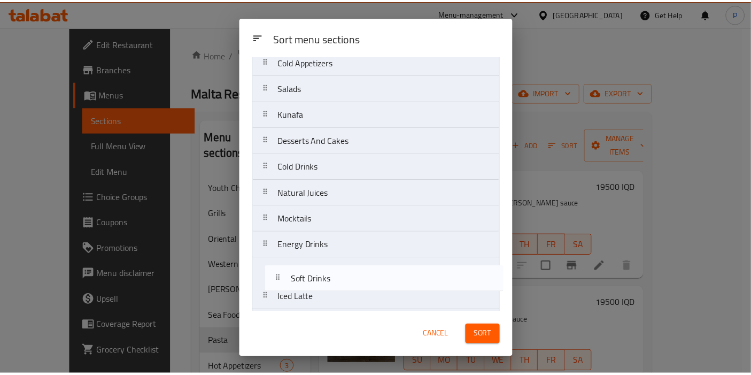
scroll to position [299, 0]
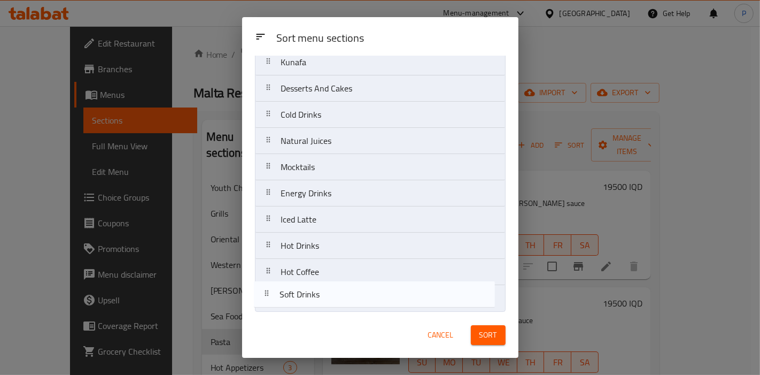
drag, startPoint x: 267, startPoint y: 211, endPoint x: 267, endPoint y: 303, distance: 92.5
click at [267, 303] on nav "Youth Choices Grills Oriental Kitchen Western [PERSON_NAME] And Shawarma Sea Fo…" at bounding box center [380, 49] width 251 height 525
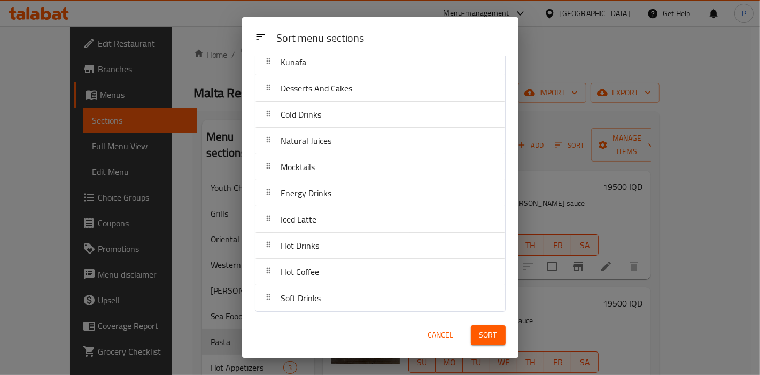
click at [338, 329] on span "Sort" at bounding box center [488, 334] width 18 height 13
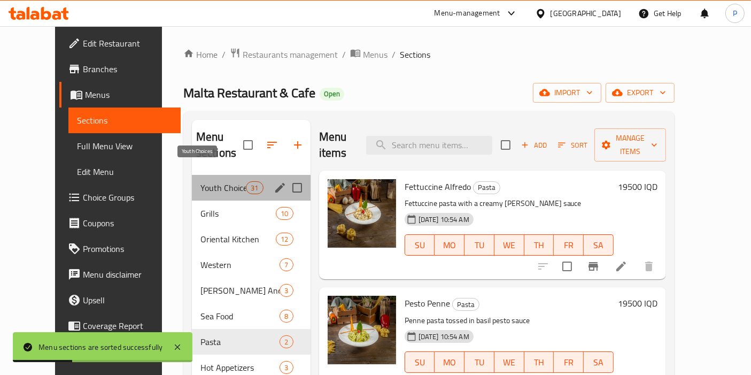
click at [213, 181] on span "Youth Choices" at bounding box center [222, 187] width 45 height 13
